Goal: Find specific page/section: Find specific page/section

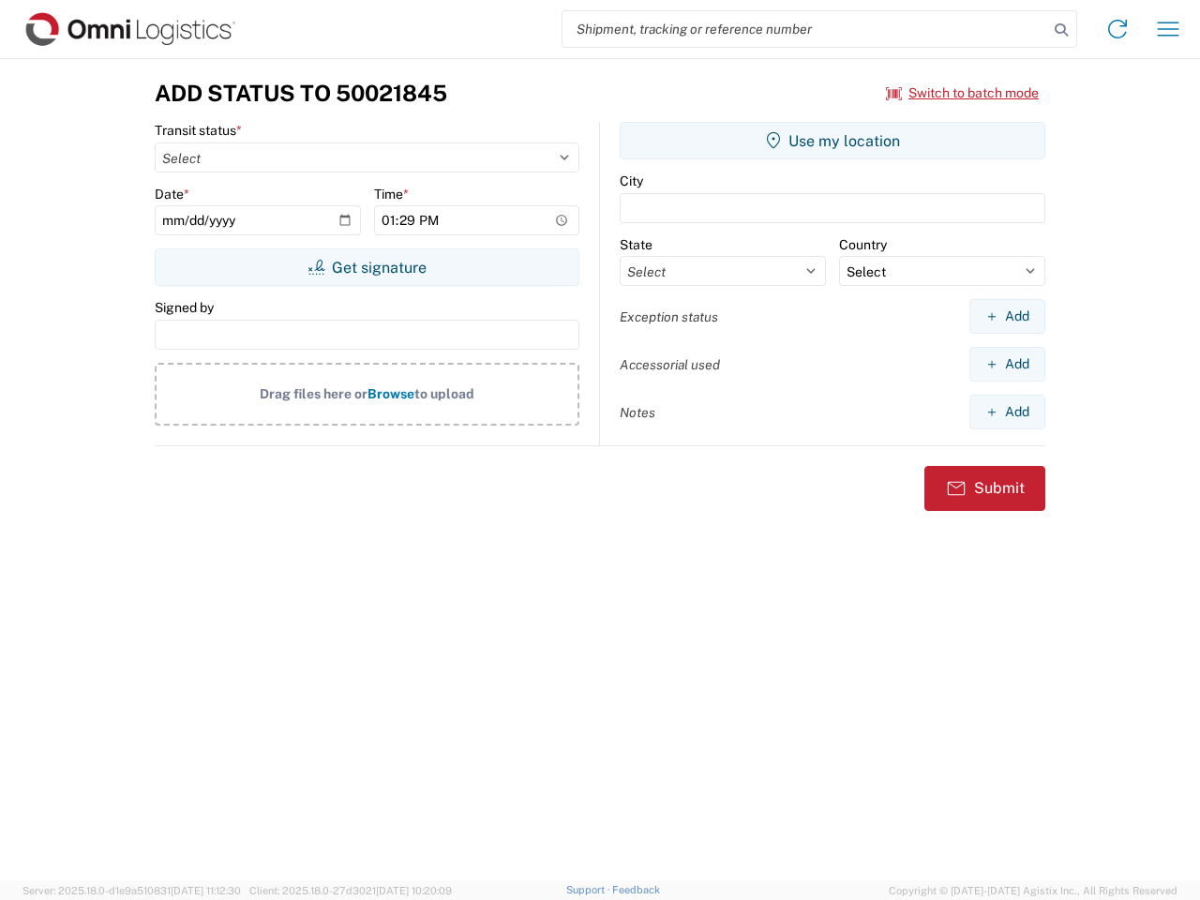
click at [805, 29] on input "search" at bounding box center [805, 29] width 486 height 36
click at [1061, 30] on icon at bounding box center [1061, 30] width 26 height 26
click at [1117, 29] on icon at bounding box center [1117, 29] width 30 height 30
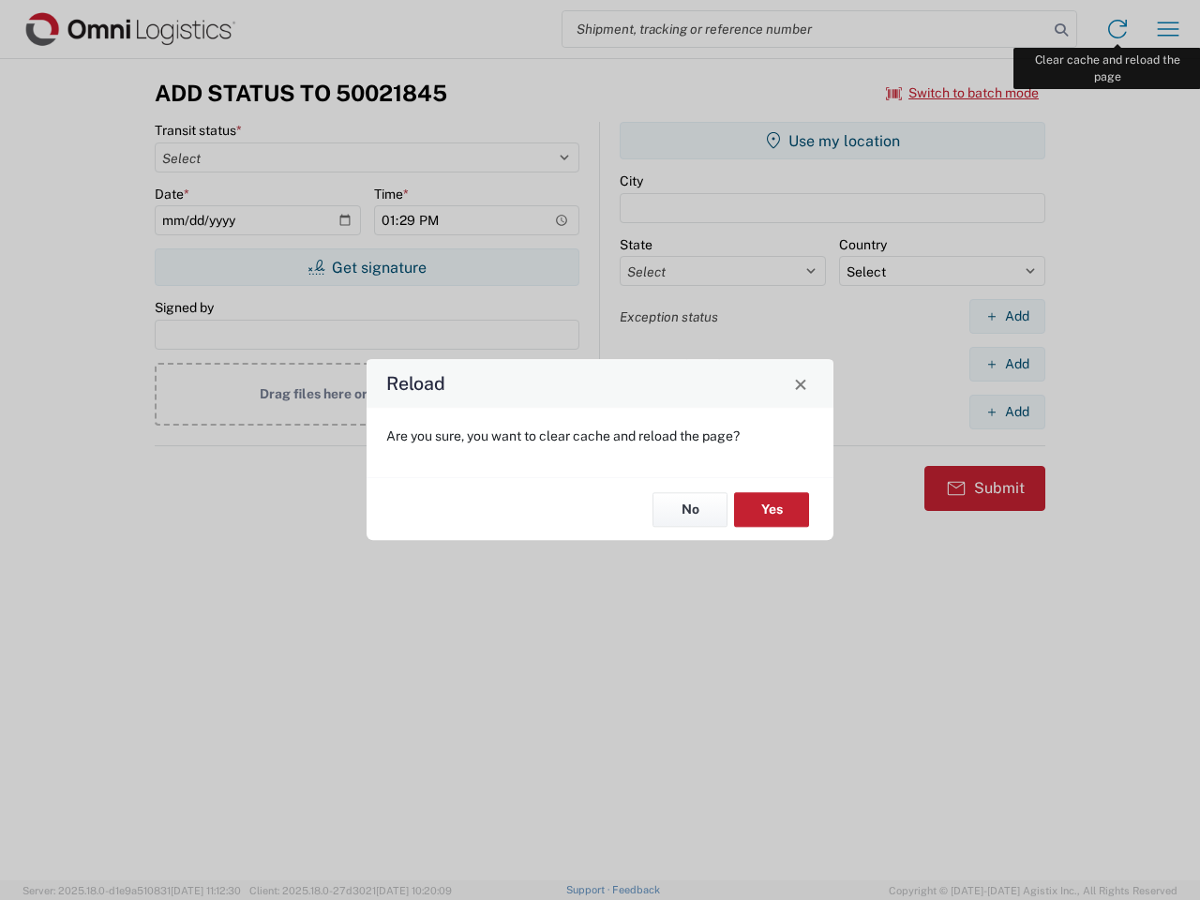
click at [1168, 29] on div "Reload Are you sure, you want to clear cache and reload the page? No Yes" at bounding box center [600, 450] width 1200 height 900
click at [963, 93] on div "Reload Are you sure, you want to clear cache and reload the page? No Yes" at bounding box center [600, 450] width 1200 height 900
click at [366, 267] on div "Reload Are you sure, you want to clear cache and reload the page? No Yes" at bounding box center [600, 450] width 1200 height 900
click at [832, 141] on div "Reload Are you sure, you want to clear cache and reload the page? No Yes" at bounding box center [600, 450] width 1200 height 900
click at [1007, 316] on div "Reload Are you sure, you want to clear cache and reload the page? No Yes" at bounding box center [600, 450] width 1200 height 900
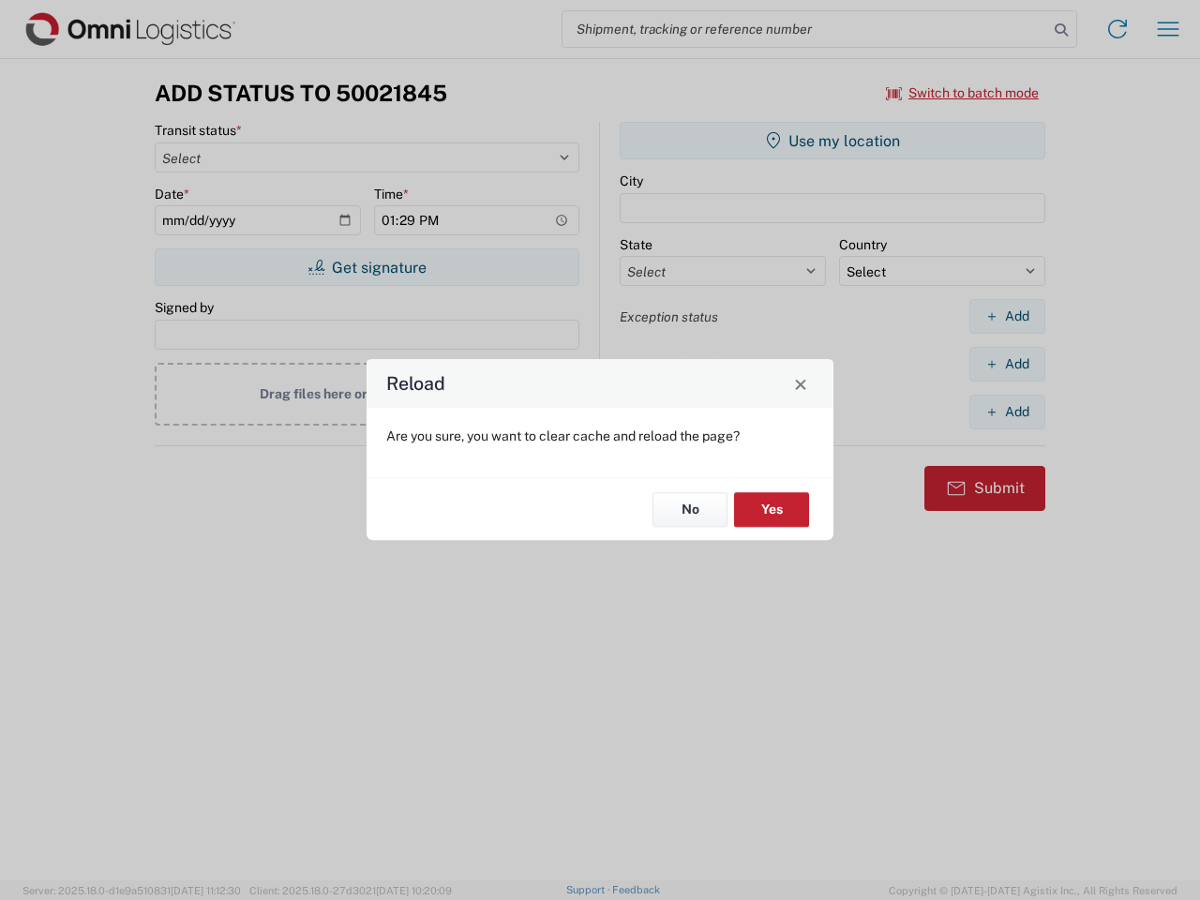
click at [1007, 364] on div "Reload Are you sure, you want to clear cache and reload the page? No Yes" at bounding box center [600, 450] width 1200 height 900
click at [1007, 411] on div "Reload Are you sure, you want to clear cache and reload the page? No Yes" at bounding box center [600, 450] width 1200 height 900
